Goal: Transaction & Acquisition: Purchase product/service

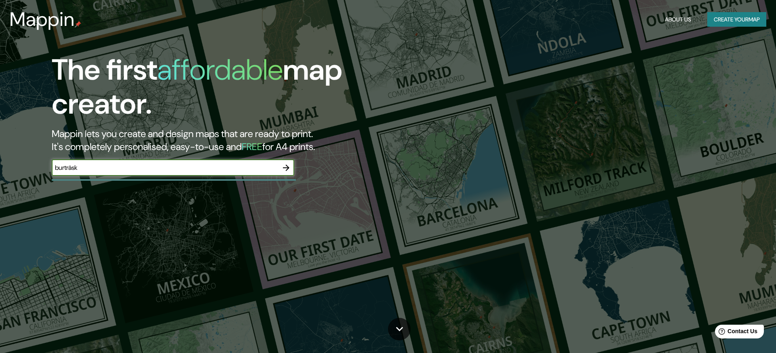
type input "burträsk"
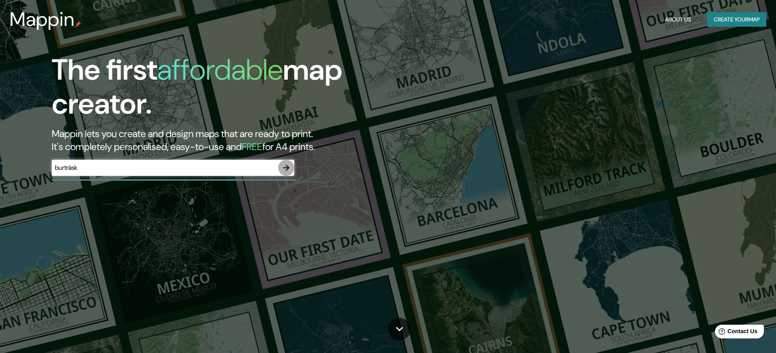
click at [286, 168] on icon "button" at bounding box center [286, 167] width 6 height 6
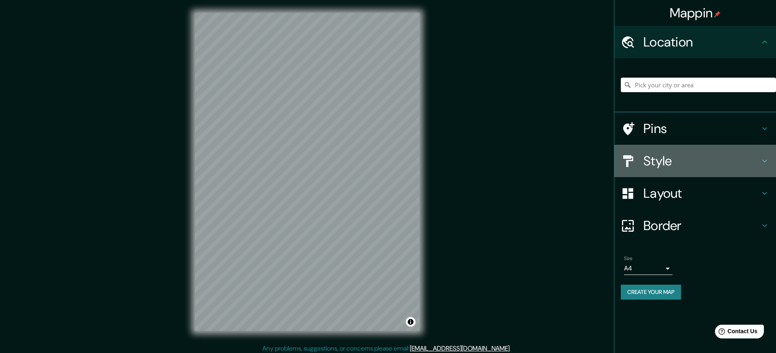
click at [720, 158] on h4 "Style" at bounding box center [701, 161] width 116 height 16
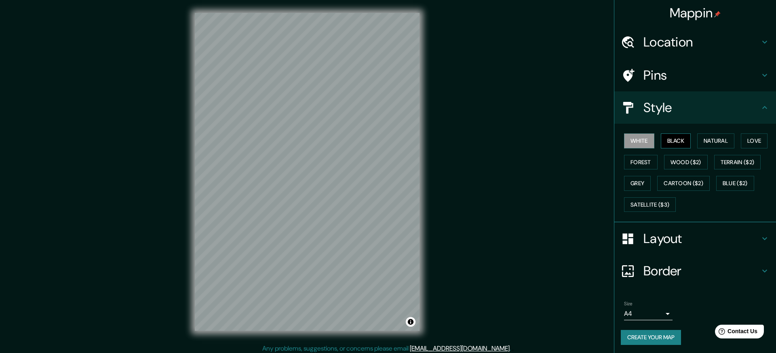
click at [688, 140] on button "Black" at bounding box center [676, 140] width 30 height 15
click at [634, 139] on button "White" at bounding box center [639, 140] width 30 height 15
